Goal: Task Accomplishment & Management: Manage account settings

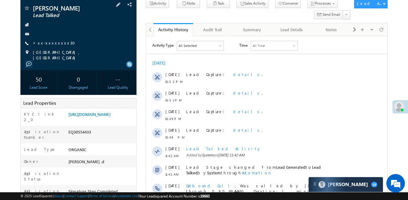
scroll to position [61, 0]
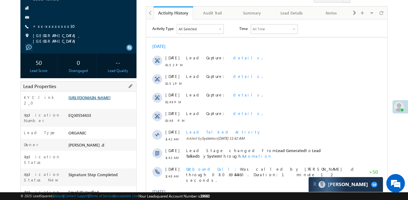
click at [102, 95] on link "https://angelbroking1-pk3em7sa.customui-test.leadsquared.com?leadId=edd7dd34-d1…" at bounding box center [89, 97] width 42 height 5
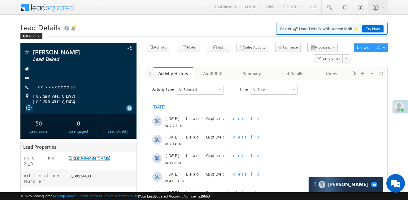
scroll to position [261, 0]
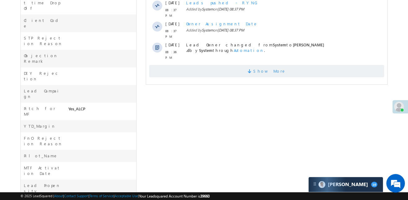
click at [250, 65] on span "Show More" at bounding box center [266, 71] width 235 height 12
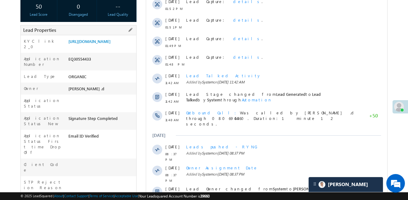
scroll to position [118, 0]
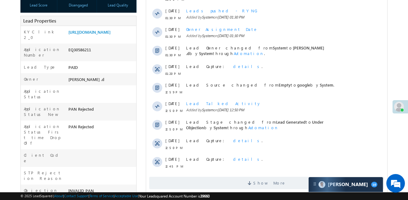
scroll to position [127, 0]
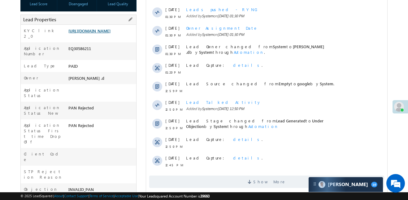
click at [106, 32] on link "https://angelbroking1-pk3em7sa.customui-test.leadsquared.com?leadId=3bf55ac4-ac…" at bounding box center [89, 30] width 42 height 5
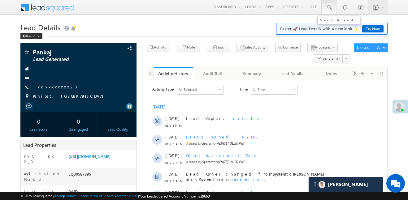
click at [334, 3] on link at bounding box center [329, 7] width 15 height 14
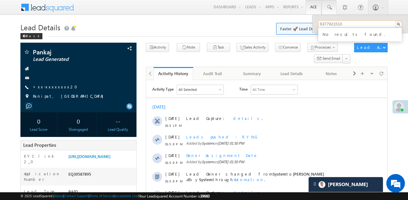
type input "6377921510"
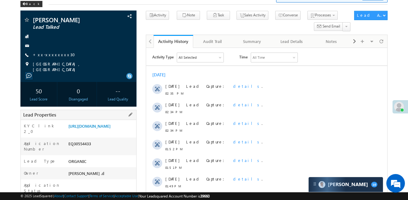
scroll to position [31, 0]
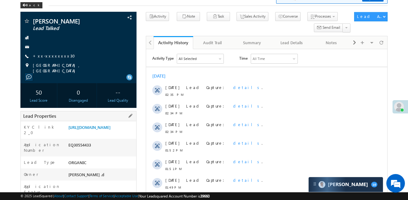
click at [89, 124] on div "[URL][DOMAIN_NAME]" at bounding box center [101, 128] width 69 height 9
click at [93, 126] on link "[URL][DOMAIN_NAME]" at bounding box center [89, 127] width 42 height 5
click at [46, 52] on div "Pankaj Pareek Lead Talked +xx-xxxxxxxx30" at bounding box center [79, 46] width 110 height 56
click at [52, 57] on link "+xx-xxxxxxxx30" at bounding box center [56, 55] width 46 height 5
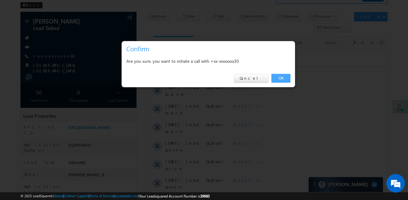
drag, startPoint x: 286, startPoint y: 75, endPoint x: 47, endPoint y: 8, distance: 247.4
click at [286, 75] on link "OK" at bounding box center [280, 78] width 19 height 9
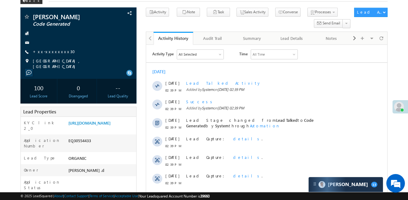
scroll to position [41, 0]
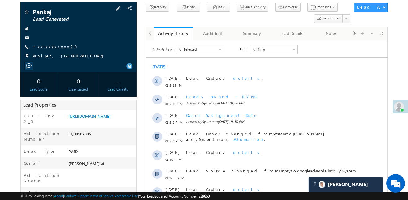
scroll to position [34, 0]
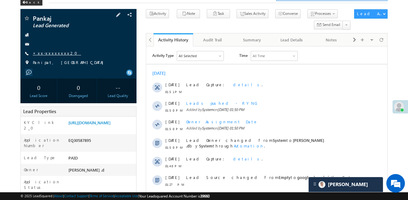
click at [53, 54] on link "+xx-xxxxxxxx20" at bounding box center [57, 52] width 48 height 5
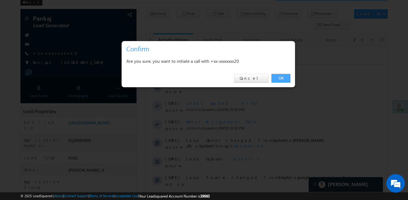
click at [277, 78] on link "OK" at bounding box center [280, 78] width 19 height 9
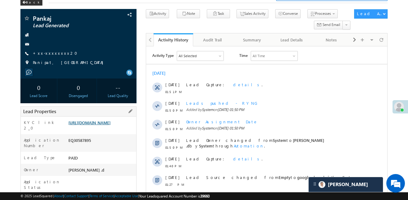
click at [110, 125] on link "https://angelbroking1-pk3em7sa.customui-test.leadsquared.com?leadId=90400ab0-fe…" at bounding box center [89, 122] width 42 height 5
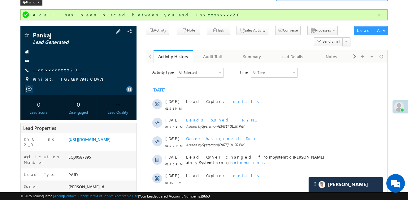
click at [50, 70] on link "+xx-xxxxxxxx20" at bounding box center [57, 69] width 48 height 5
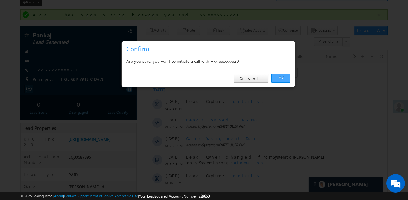
click at [286, 76] on link "OK" at bounding box center [280, 78] width 19 height 9
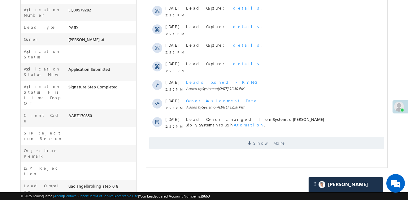
scroll to position [210, 0]
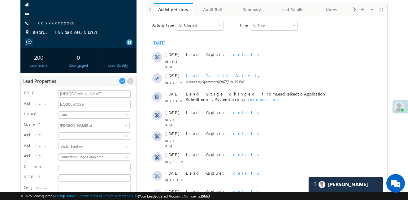
scroll to position [66, 0]
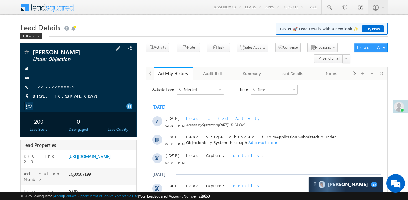
click at [50, 84] on div "Anshul Sen Under Objection +xx-xxxxxxxx69" at bounding box center [79, 76] width 110 height 54
click at [50, 87] on link "+xx-xxxxxxxx69" at bounding box center [54, 86] width 43 height 5
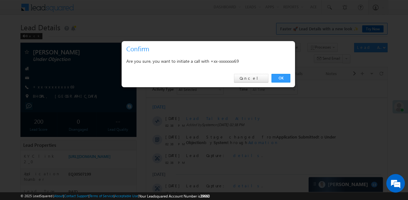
click at [287, 81] on link "OK" at bounding box center [280, 78] width 19 height 9
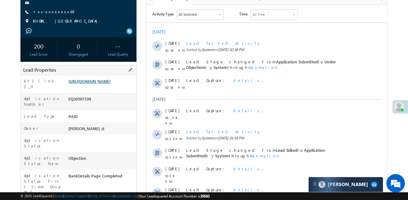
scroll to position [109, 0]
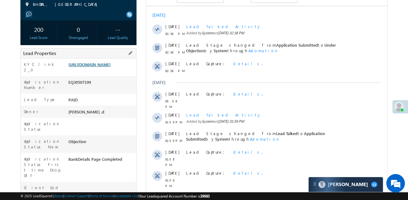
click at [110, 67] on link "https://angelbroking1-pk3em7sa.customui-test.leadsquared.com?leadId=3a065940-d8…" at bounding box center [89, 64] width 42 height 5
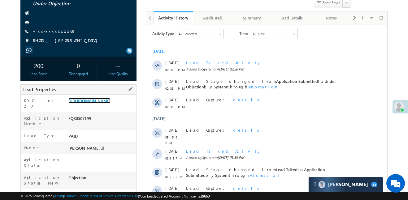
scroll to position [11, 0]
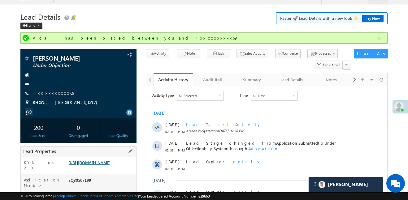
click at [104, 165] on link "https://angelbroking1-pk3em7sa.customui-test.leadsquared.com?leadId=3a065940-d8…" at bounding box center [89, 162] width 42 height 5
click at [39, 96] on span "+xx-xxxxxxxx69" at bounding box center [54, 93] width 43 height 6
click at [42, 96] on span "+xx-xxxxxxxx69" at bounding box center [54, 93] width 43 height 6
click at [47, 94] on link "+xx-xxxxxxxx69" at bounding box center [54, 92] width 43 height 5
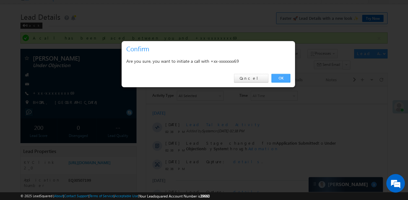
click at [282, 78] on link "OK" at bounding box center [280, 78] width 19 height 9
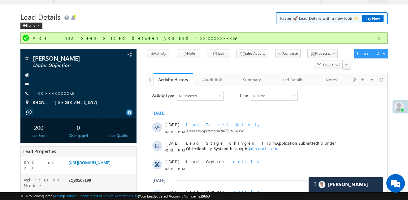
click at [376, 40] on button "button" at bounding box center [379, 39] width 8 height 8
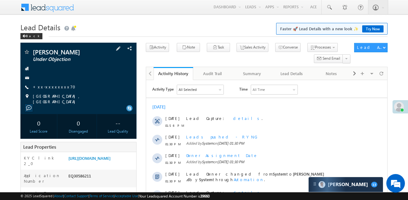
click at [52, 84] on div "[PERSON_NAME] Under Objection +xx-xxxxxxxx70" at bounding box center [79, 77] width 110 height 56
click at [53, 90] on div "[PERSON_NAME] Under Objection +xx-xxxxxxxx70" at bounding box center [79, 77] width 110 height 56
click at [50, 86] on link "+xx-xxxxxxxx70" at bounding box center [56, 86] width 46 height 5
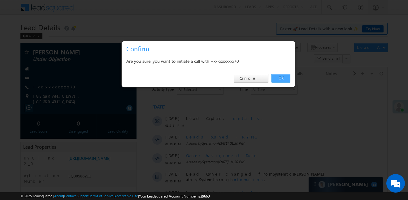
click at [286, 78] on link "OK" at bounding box center [280, 78] width 19 height 9
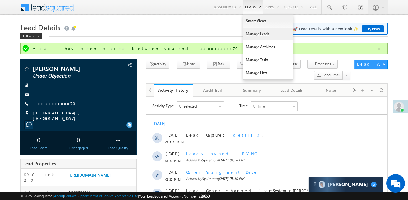
click at [256, 32] on link "Manage Leads" at bounding box center [268, 34] width 50 height 13
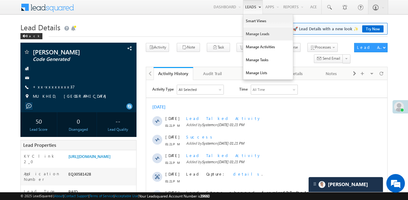
click at [256, 31] on link "Manage Leads" at bounding box center [268, 34] width 50 height 13
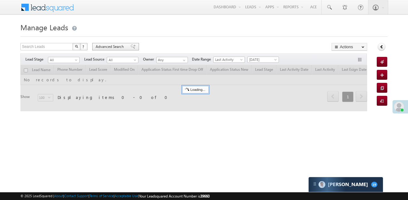
click at [104, 45] on span "Advanced Search" at bounding box center [111, 47] width 30 height 6
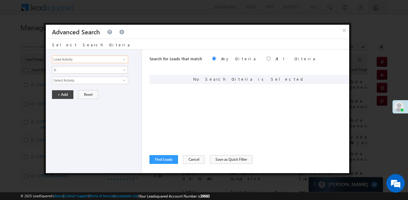
click at [106, 60] on input "Lead Activity" at bounding box center [90, 59] width 76 height 7
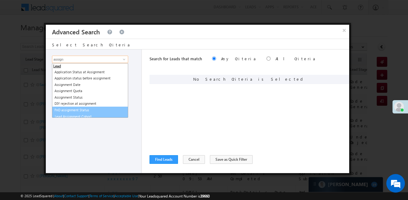
scroll to position [3, 0]
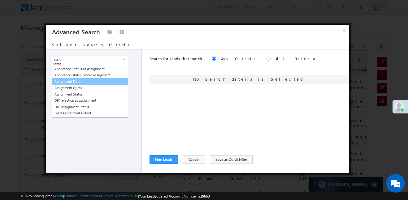
click at [75, 80] on link "Assignment Date" at bounding box center [90, 81] width 76 height 7
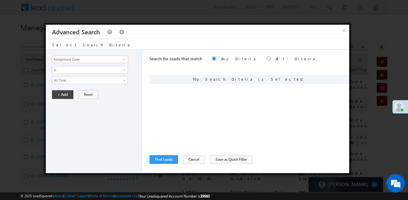
type input "Assignment Date"
click at [109, 49] on div "Select Search Criteria" at bounding box center [197, 44] width 303 height 11
click at [79, 79] on span "All Time" at bounding box center [85, 81] width 67 height 6
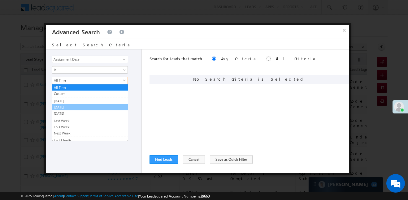
click at [70, 107] on link "[DATE]" at bounding box center [90, 108] width 76 height 6
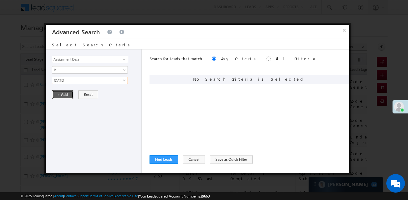
click at [62, 98] on button "+ Add" at bounding box center [62, 94] width 21 height 9
click at [242, 58] on div "Search for Leads that match Any Criteria All Criteria Note that the current tri…" at bounding box center [249, 60] width 200 height 20
click at [239, 60] on div "Search for Leads that match Any Criteria All Criteria Note that the current tri…" at bounding box center [249, 60] width 200 height 20
click at [266, 59] on input "radio" at bounding box center [268, 59] width 4 height 4
radio input "true"
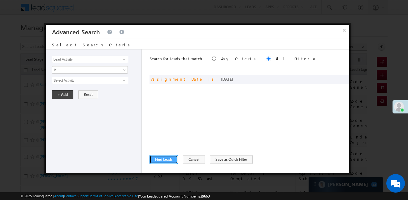
click at [169, 160] on button "Find Leads" at bounding box center [163, 159] width 28 height 9
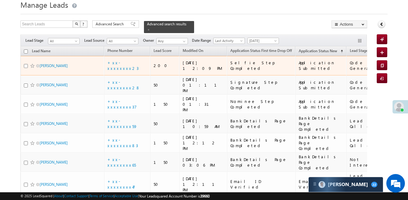
scroll to position [19, 0]
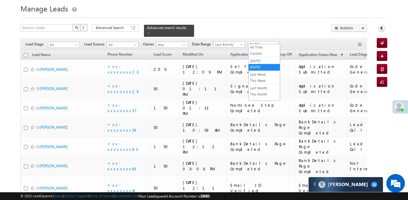
click at [257, 42] on span "[DATE]" at bounding box center [262, 45] width 29 height 6
click at [260, 50] on link "All Time" at bounding box center [263, 48] width 31 height 6
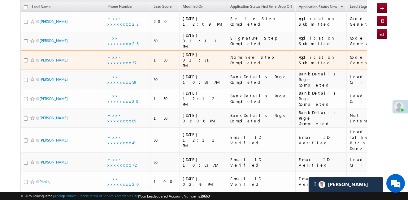
scroll to position [363, 0]
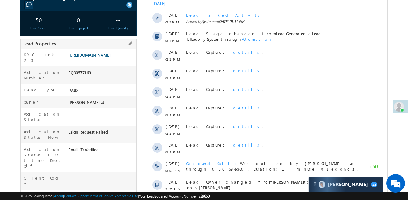
scroll to position [116, 0]
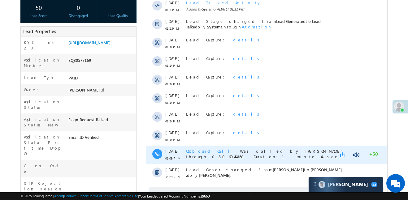
click at [343, 154] on link at bounding box center [343, 155] width 7 height 6
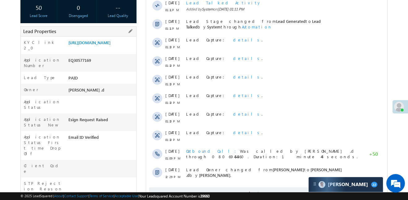
scroll to position [0, 0]
click at [110, 45] on link "https://angelbroking1-pk3em7sa.customui-test.leadsquared.com?leadId=f2d00174-7e…" at bounding box center [89, 42] width 42 height 5
click at [87, 43] on link "https://angelbroking1-pk3em7sa.customui-test.leadsquared.com?leadId=f2d00174-7e…" at bounding box center [89, 42] width 42 height 5
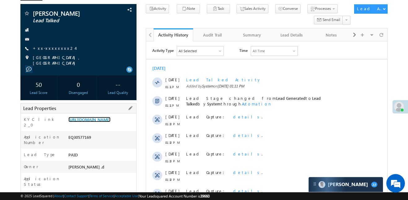
scroll to position [52, 0]
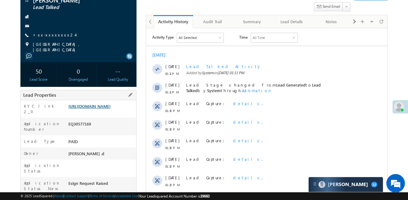
click at [93, 109] on link "https://angelbroking1-pk3em7sa.customui-test.leadsquared.com?leadId=f2d00174-7e…" at bounding box center [89, 106] width 42 height 5
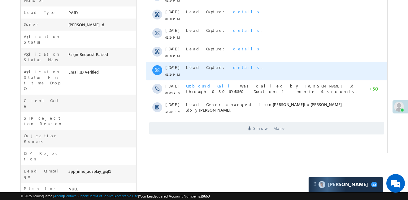
scroll to position [184, 0]
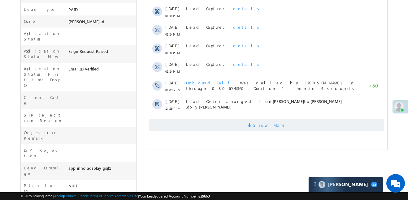
click at [270, 119] on span "Show More" at bounding box center [269, 125] width 33 height 12
click at [275, 124] on span "Show More" at bounding box center [266, 125] width 235 height 12
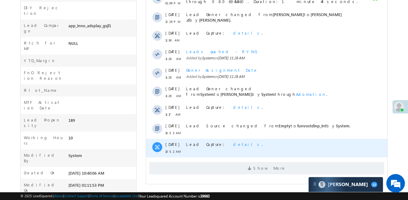
scroll to position [327, 0]
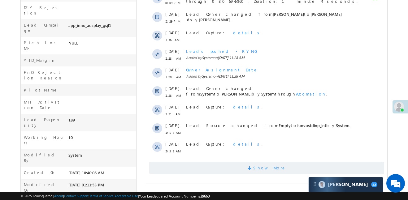
click at [276, 166] on span "Show More" at bounding box center [269, 168] width 33 height 12
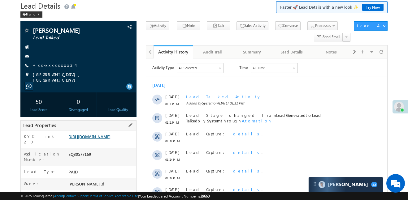
scroll to position [20, 0]
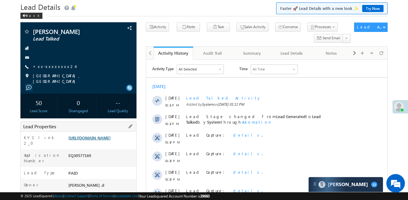
click at [102, 139] on link "https://angelbroking1-pk3em7sa.customui-test.leadsquared.com?leadId=f2d00174-7e…" at bounding box center [89, 137] width 42 height 5
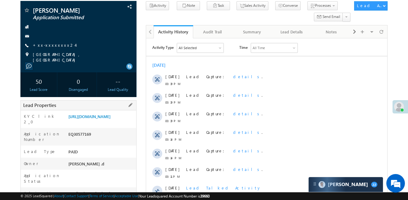
scroll to position [111, 0]
